Goal: Ask a question: Seek information or help from site administrators or community

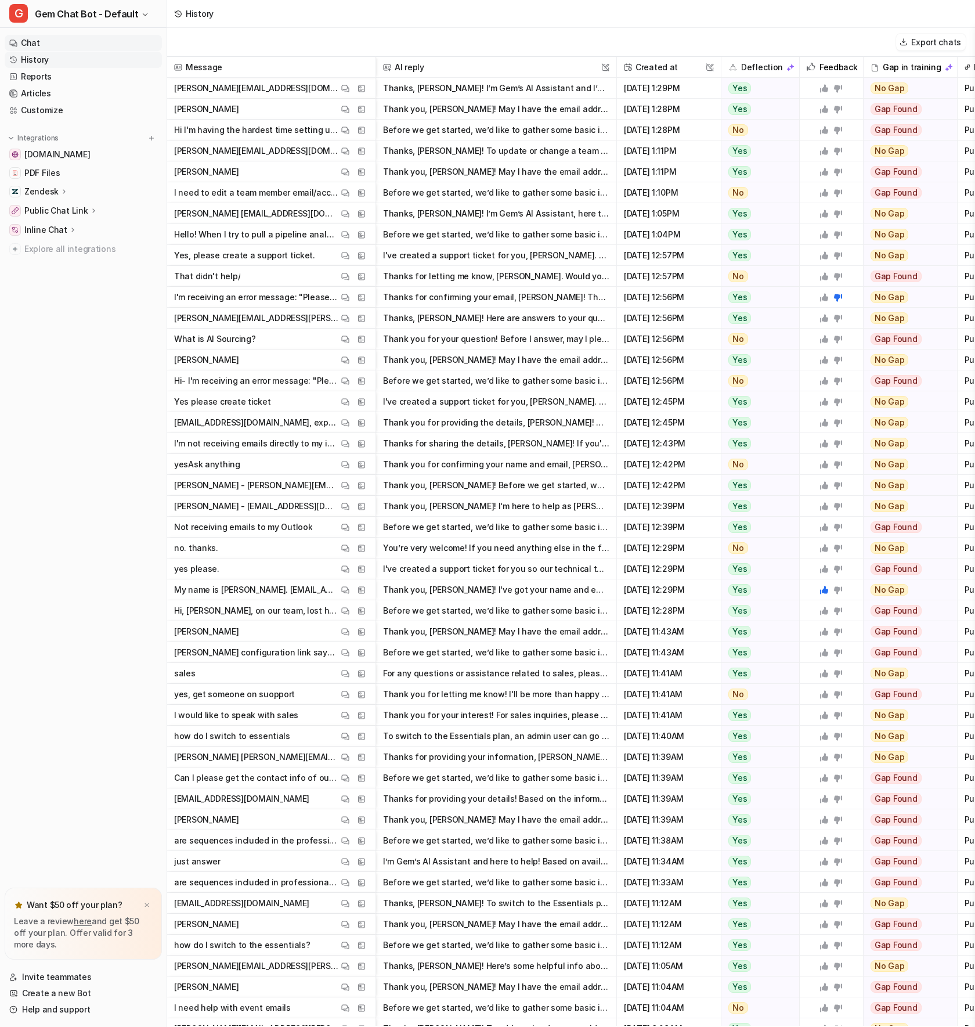
click at [106, 45] on link "Chat" at bounding box center [83, 43] width 157 height 16
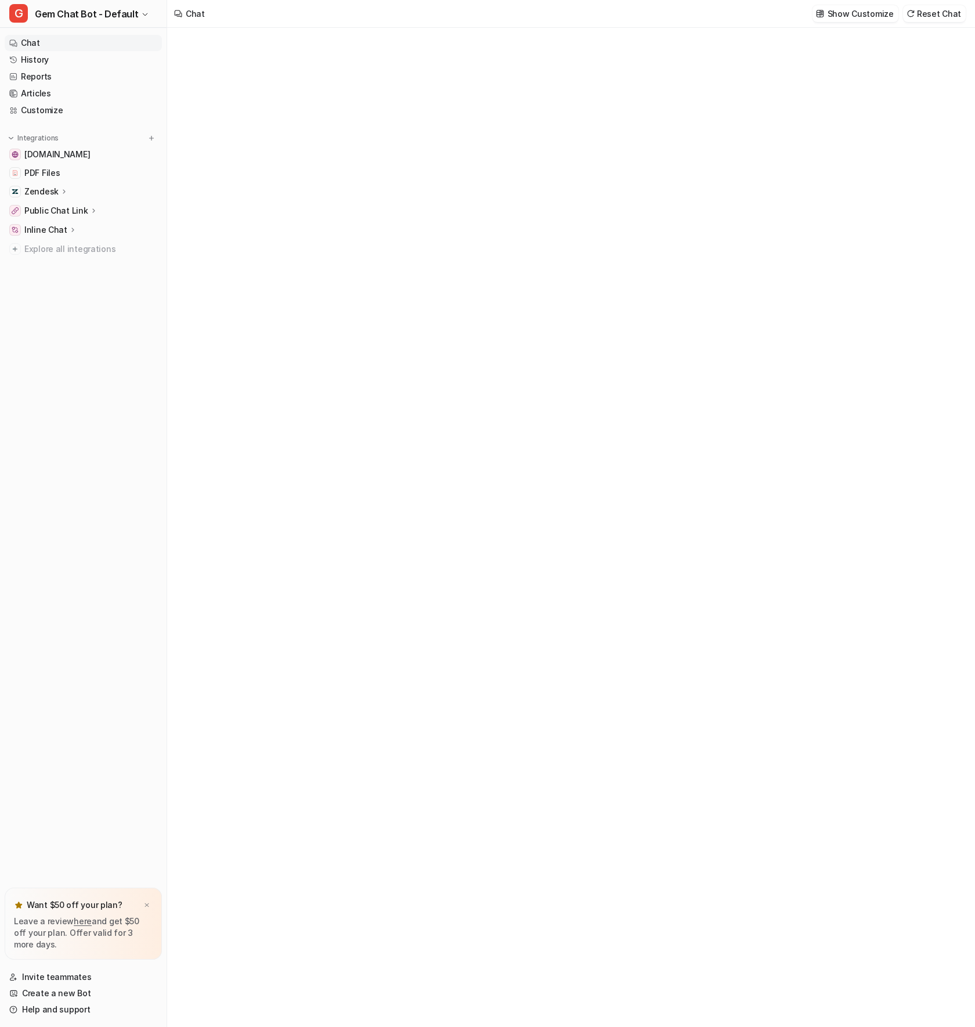
type textarea "**********"
click at [109, 20] on span "Gem Chat Bot - Default" at bounding box center [86, 14] width 103 height 16
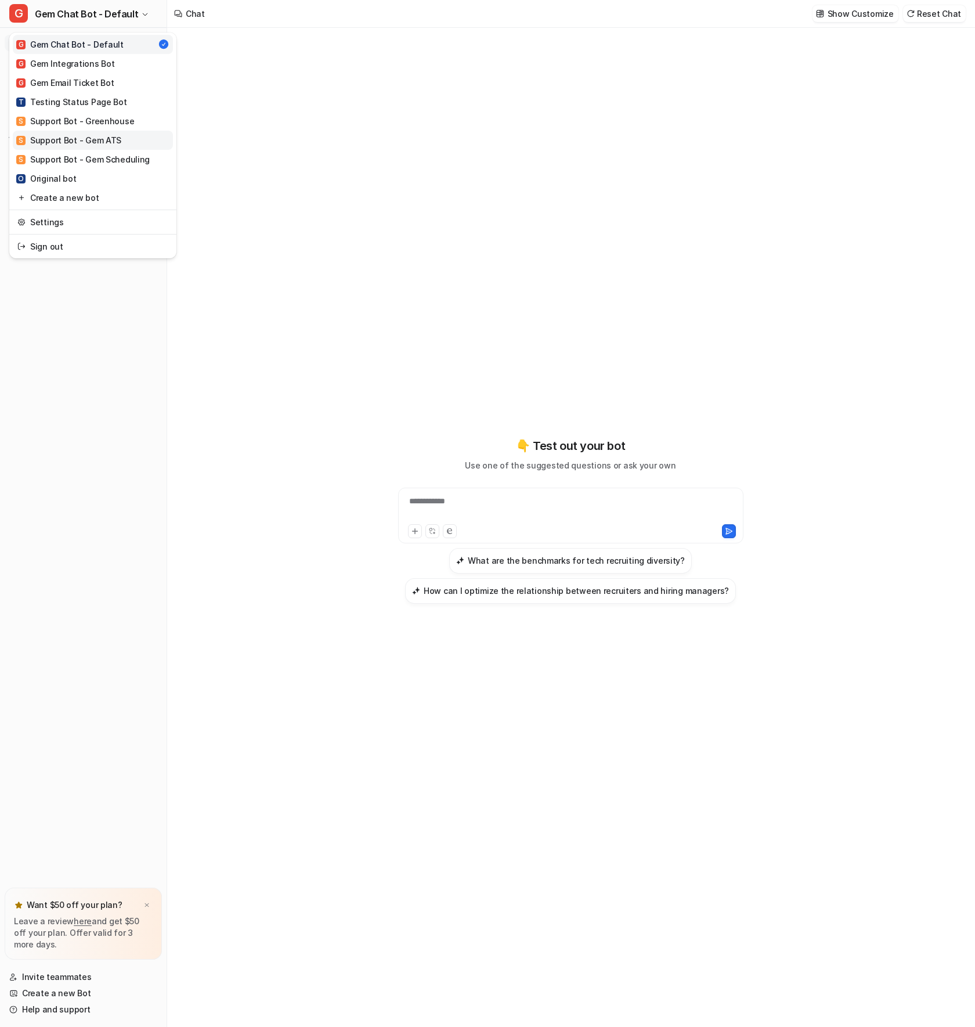
click at [89, 142] on div "S Support Bot - Gem ATS" at bounding box center [68, 140] width 105 height 12
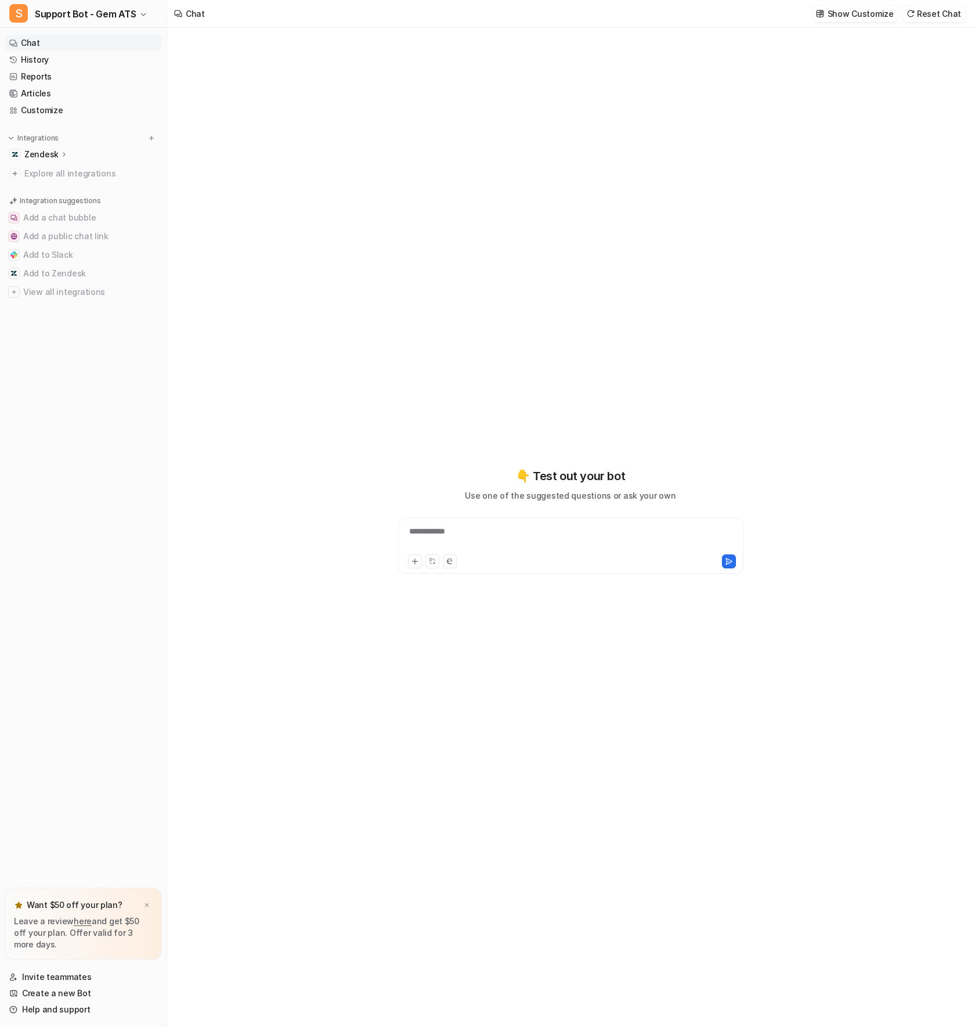
type textarea "**********"
click at [611, 528] on div at bounding box center [571, 538] width 340 height 27
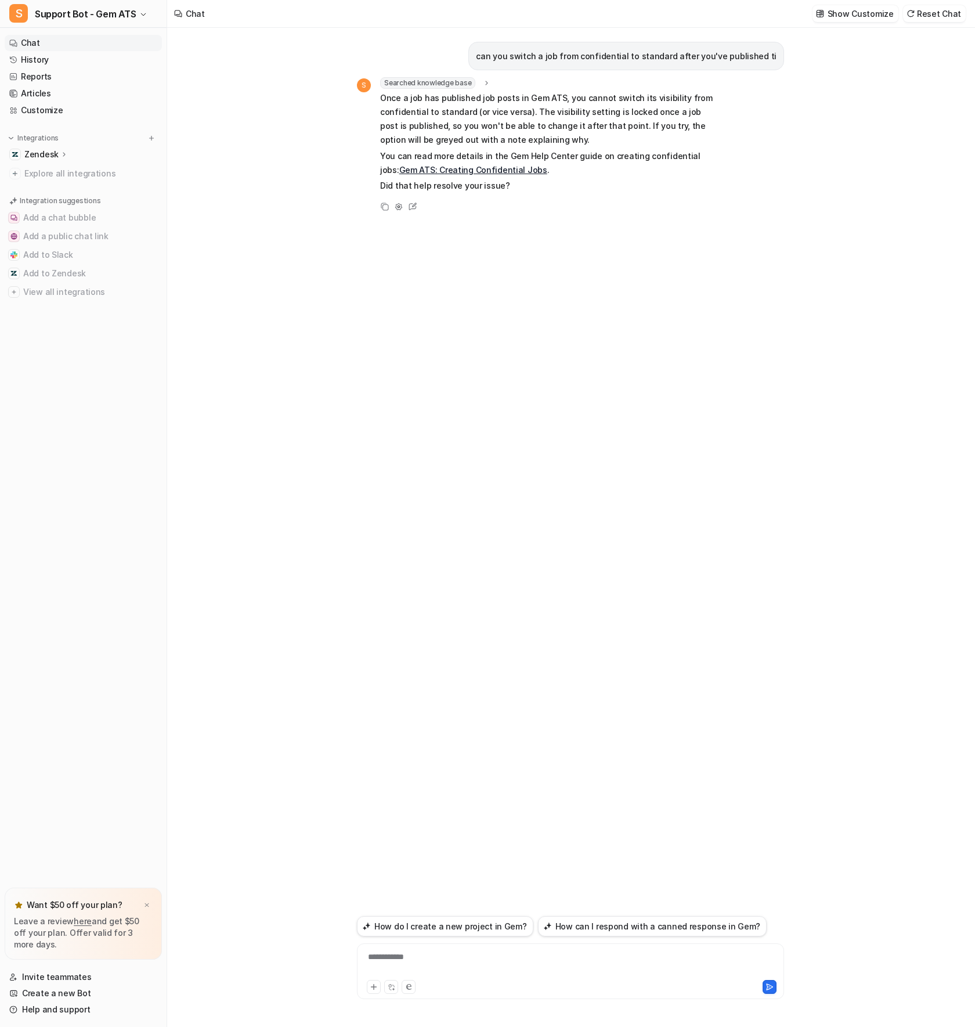
click at [363, 296] on div "can you switch a job from confidential to standard after you've published ti S …" at bounding box center [570, 470] width 427 height 884
click at [464, 172] on link "Gem ATS: Creating Confidential Jobs" at bounding box center [473, 170] width 148 height 10
click at [771, 215] on div "can you switch a job from confidential to standard after you've published ti S …" at bounding box center [570, 470] width 427 height 884
click at [648, 260] on div "can you switch a job from confidential to standard after you've published ti S …" at bounding box center [570, 470] width 427 height 884
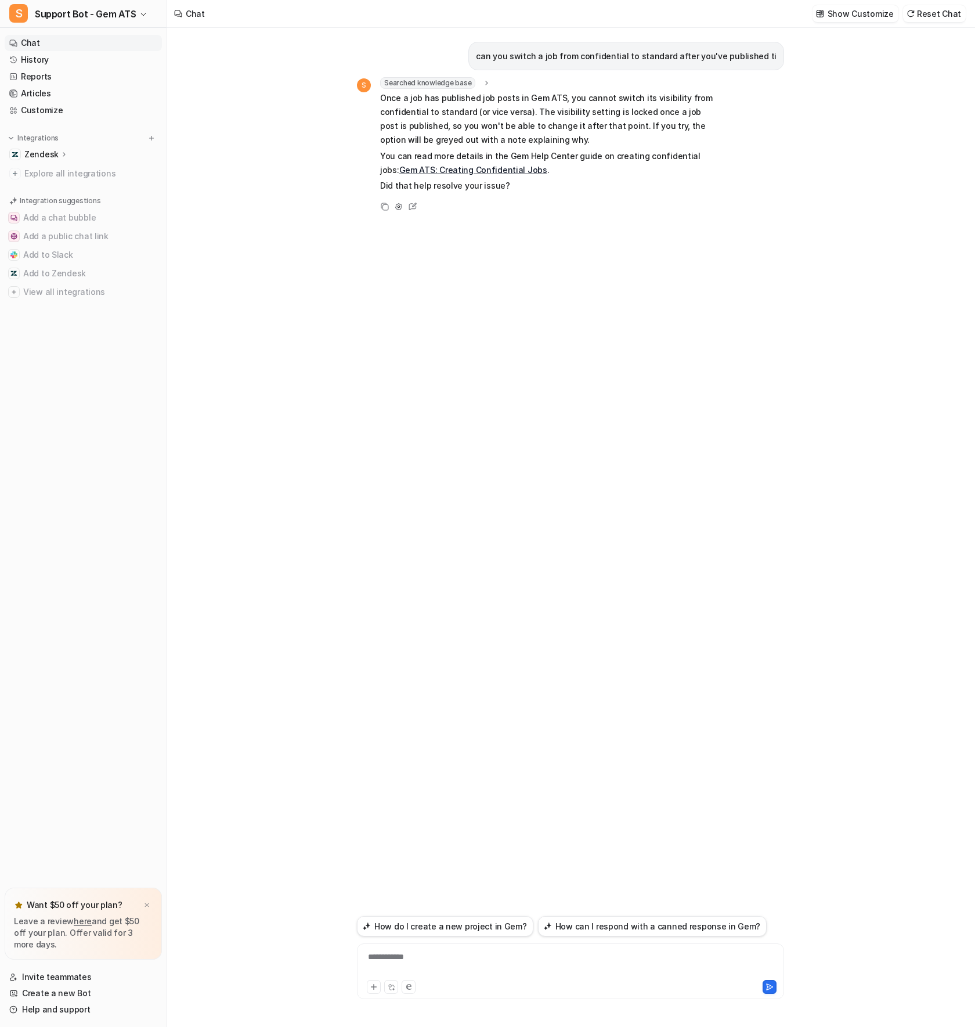
click at [637, 269] on div "can you switch a job from confidential to standard after you've published ti S …" at bounding box center [570, 470] width 427 height 884
